Goal: Check status: Check status

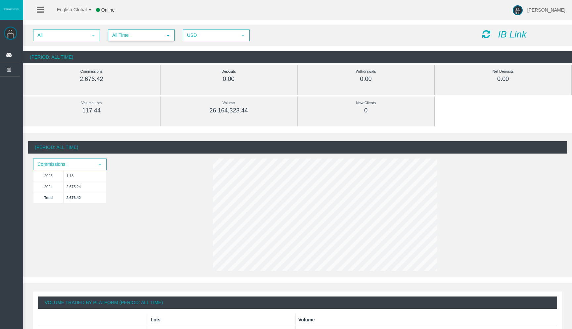
click at [136, 36] on span "All Time" at bounding box center [136, 35] width 54 height 10
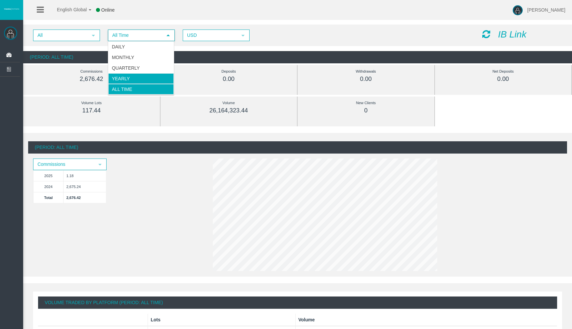
click at [131, 78] on li "Yearly" at bounding box center [141, 78] width 66 height 11
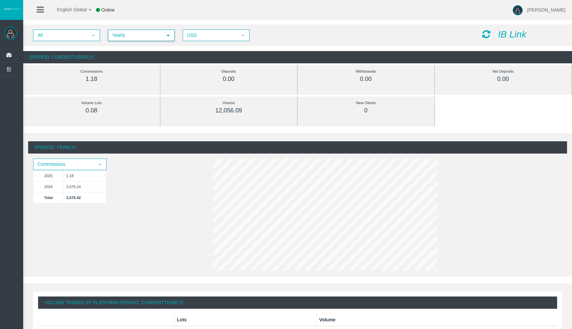
click at [130, 39] on span "Yearly" at bounding box center [136, 35] width 54 height 10
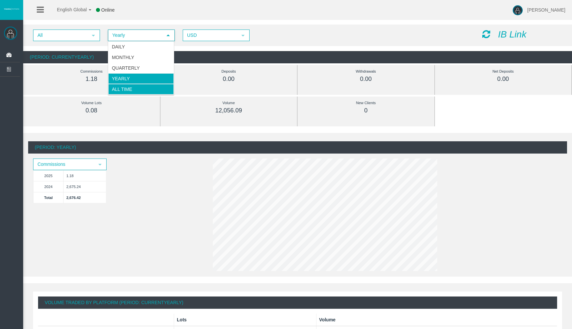
click at [122, 91] on li "All Time" at bounding box center [141, 89] width 66 height 11
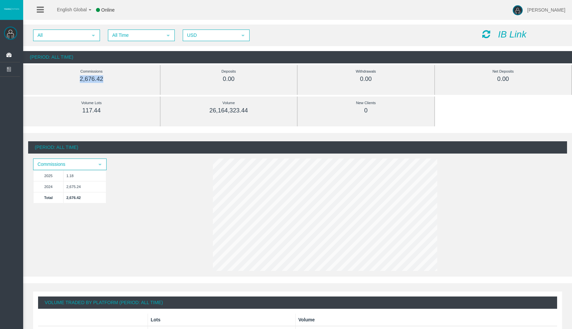
drag, startPoint x: 76, startPoint y: 79, endPoint x: 107, endPoint y: 80, distance: 31.2
click at [107, 80] on div "2,676.42" at bounding box center [91, 79] width 107 height 8
drag, startPoint x: 81, startPoint y: 108, endPoint x: 102, endPoint y: 109, distance: 21.9
click at [102, 109] on div "117.44" at bounding box center [91, 111] width 107 height 8
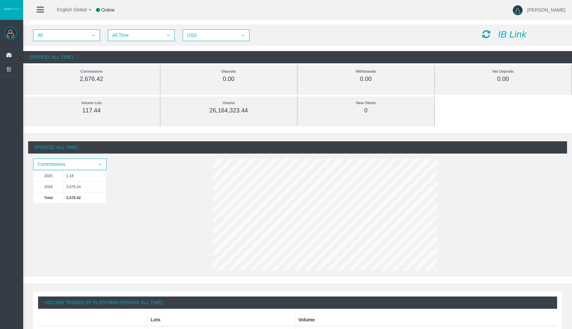
click at [109, 106] on div "Volume Lots" at bounding box center [91, 103] width 107 height 8
